Goal: Task Accomplishment & Management: Manage account settings

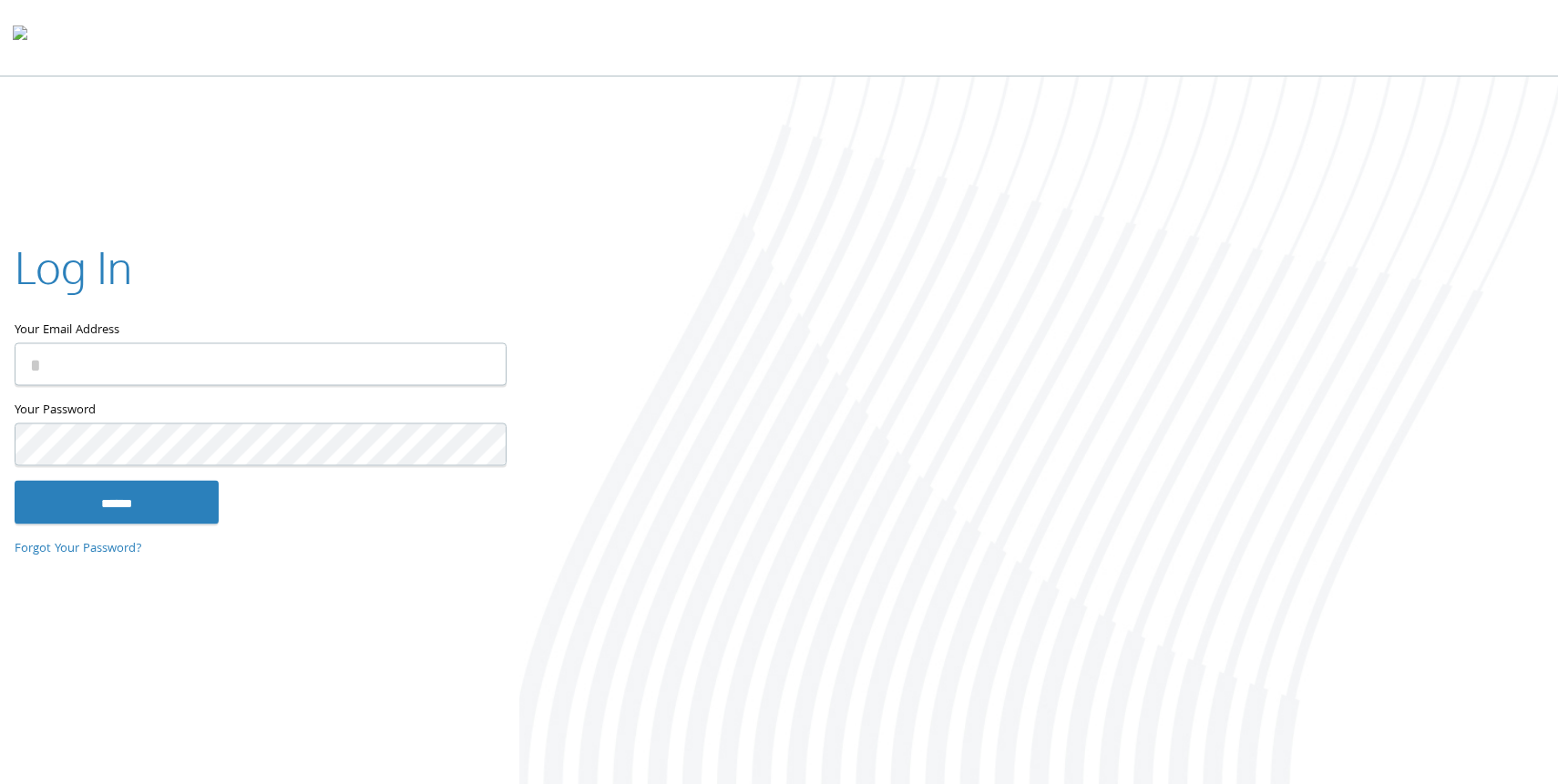
type input "**********"
click at [15, 480] on input "******" at bounding box center [116, 502] width 204 height 43
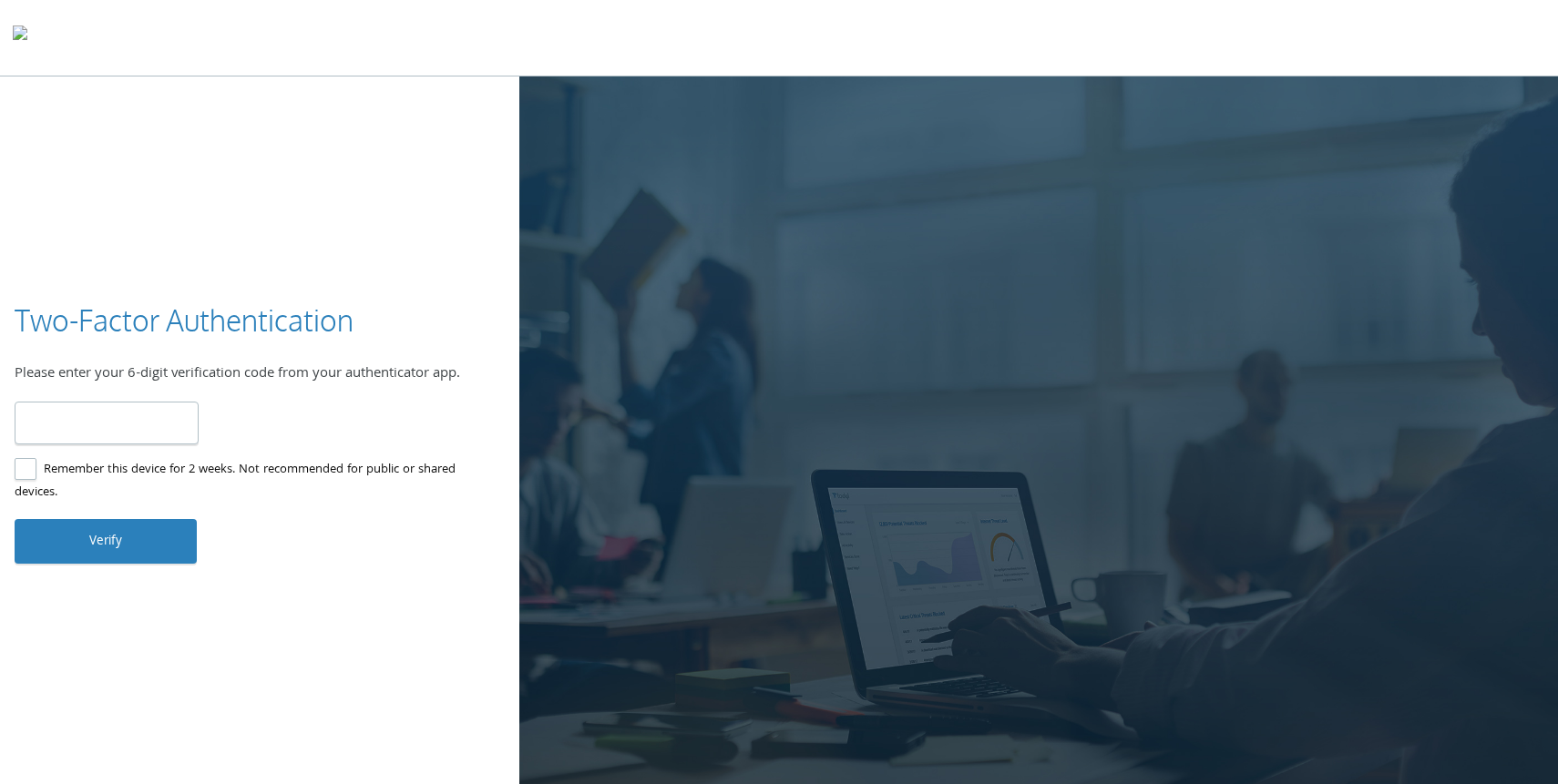
type input "******"
